Goal: Navigation & Orientation: Go to known website

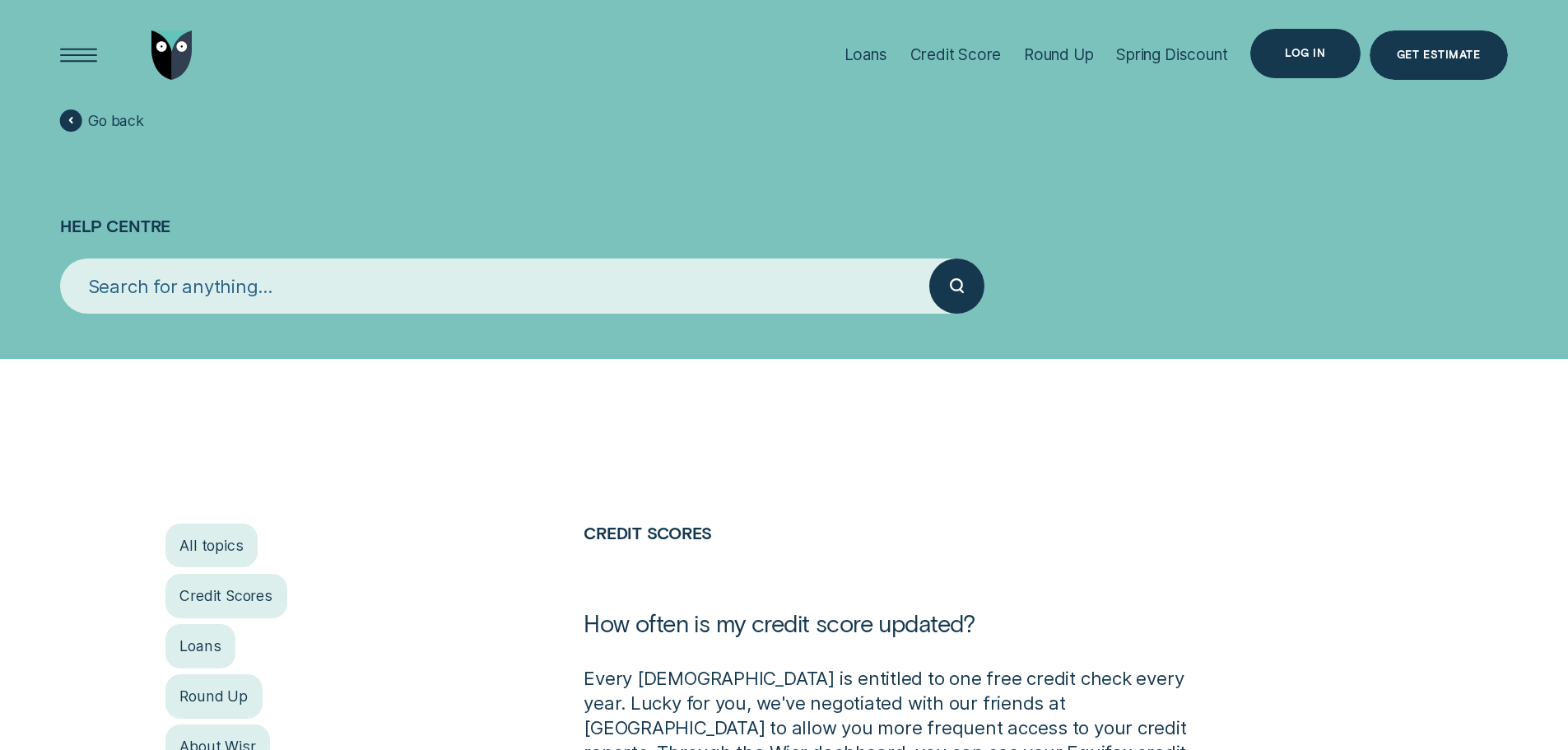
click at [1292, 49] on div "Log in" at bounding box center [1304, 53] width 40 height 10
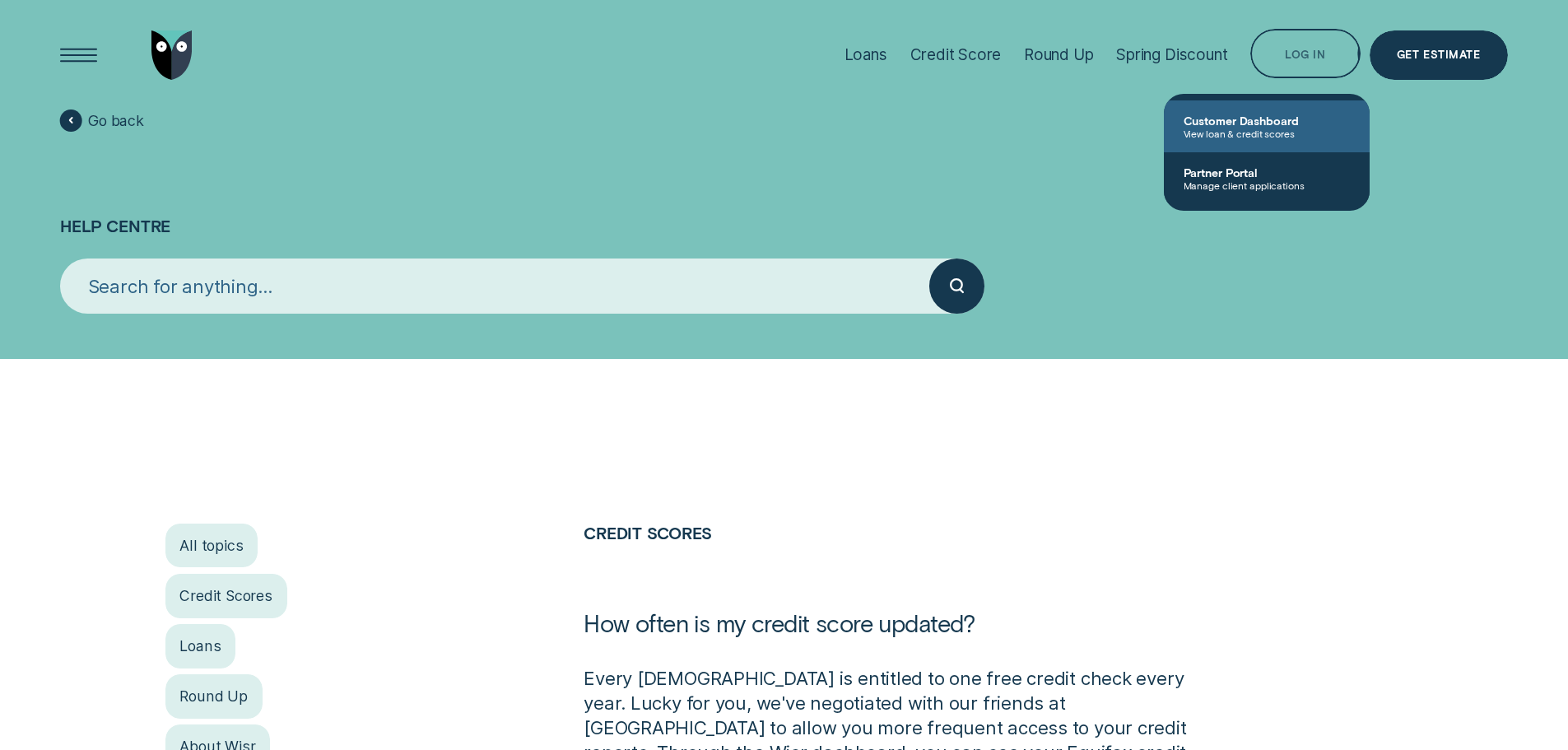
click at [1268, 110] on link "Customer Dashboard View loan & credit scores" at bounding box center [1266, 126] width 206 height 52
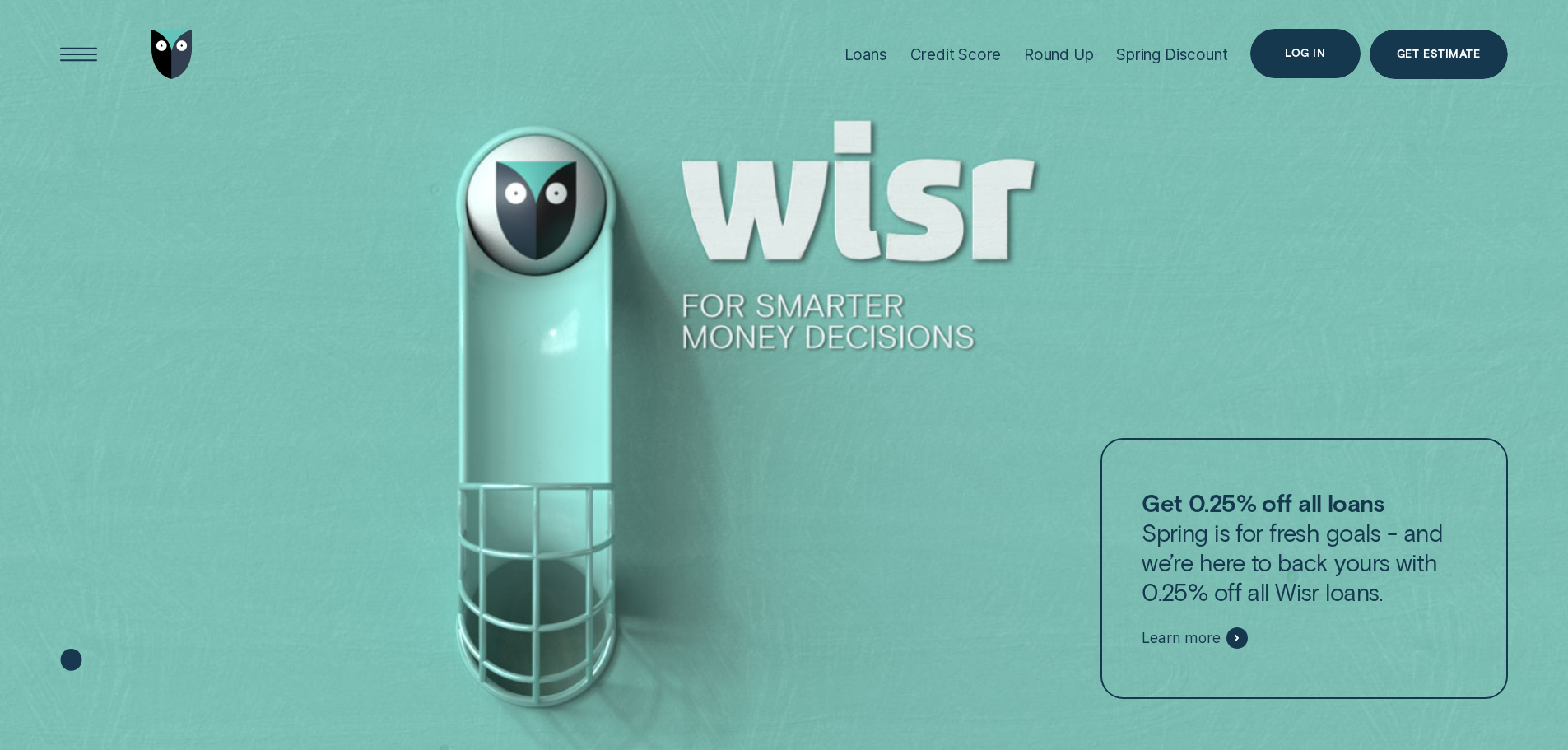
click at [1276, 44] on div "Log in" at bounding box center [1305, 53] width 109 height 49
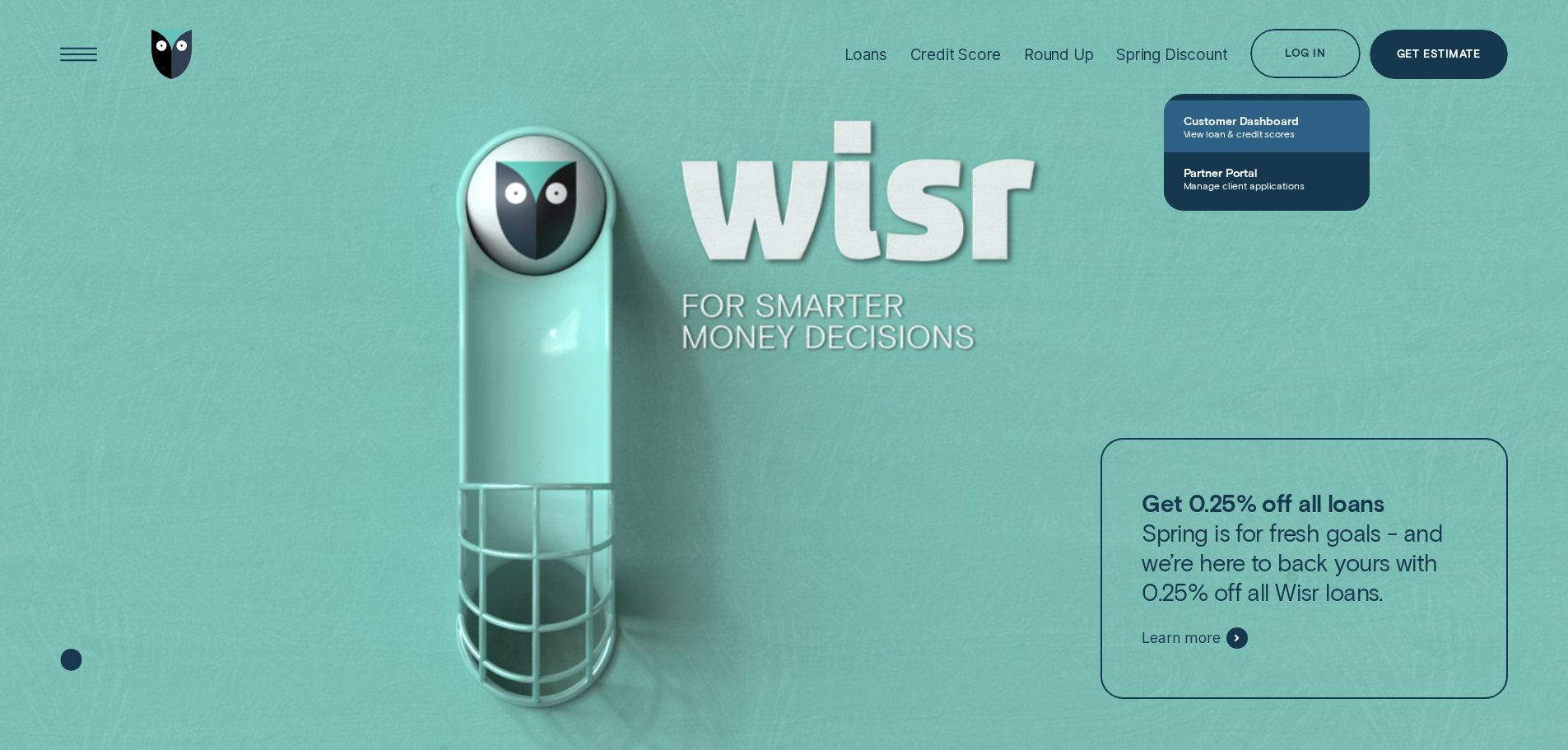
click at [1265, 119] on span "Customer Dashboard" at bounding box center [1266, 121] width 166 height 14
